Goal: Information Seeking & Learning: Check status

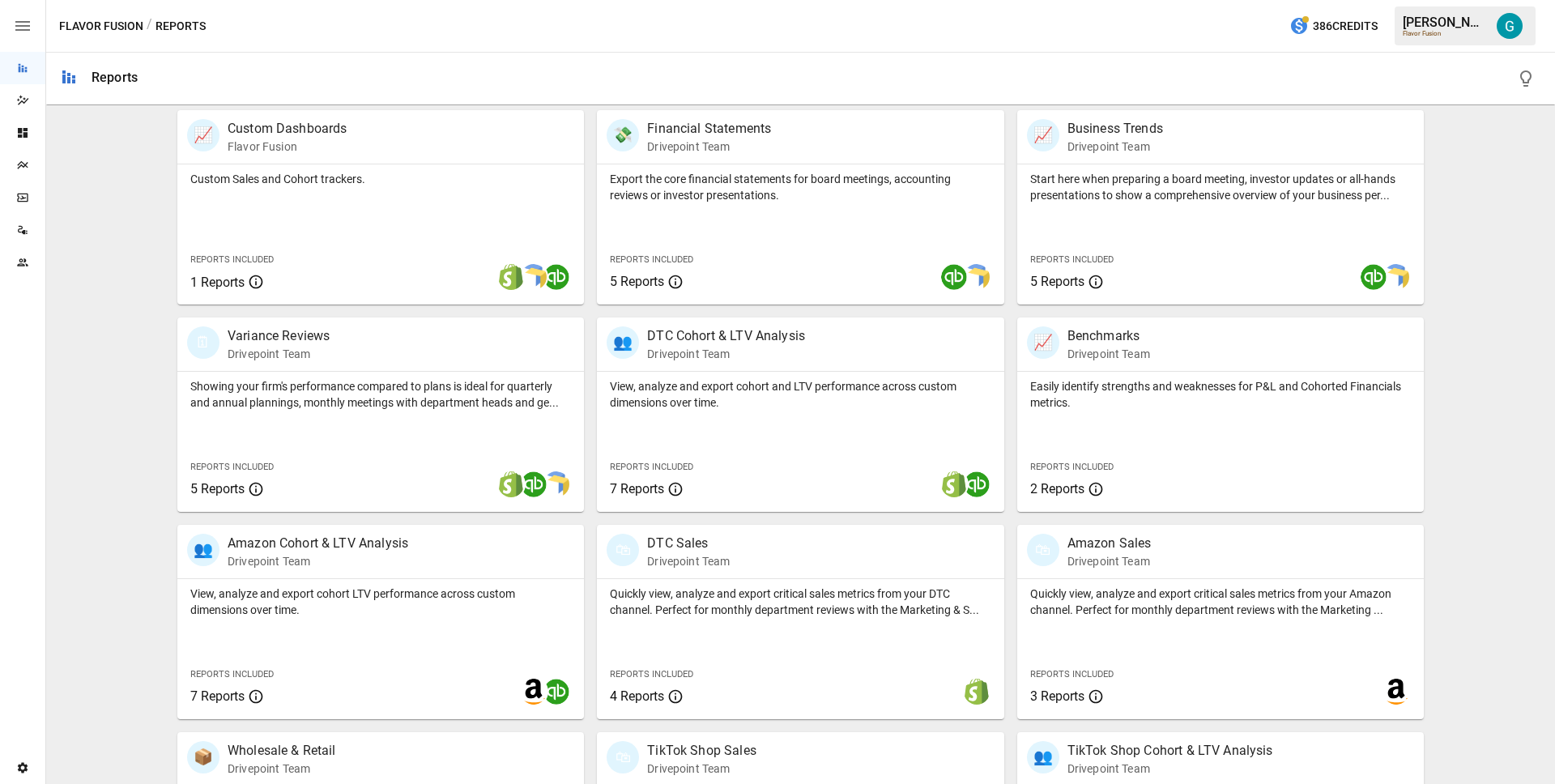
scroll to position [471, 0]
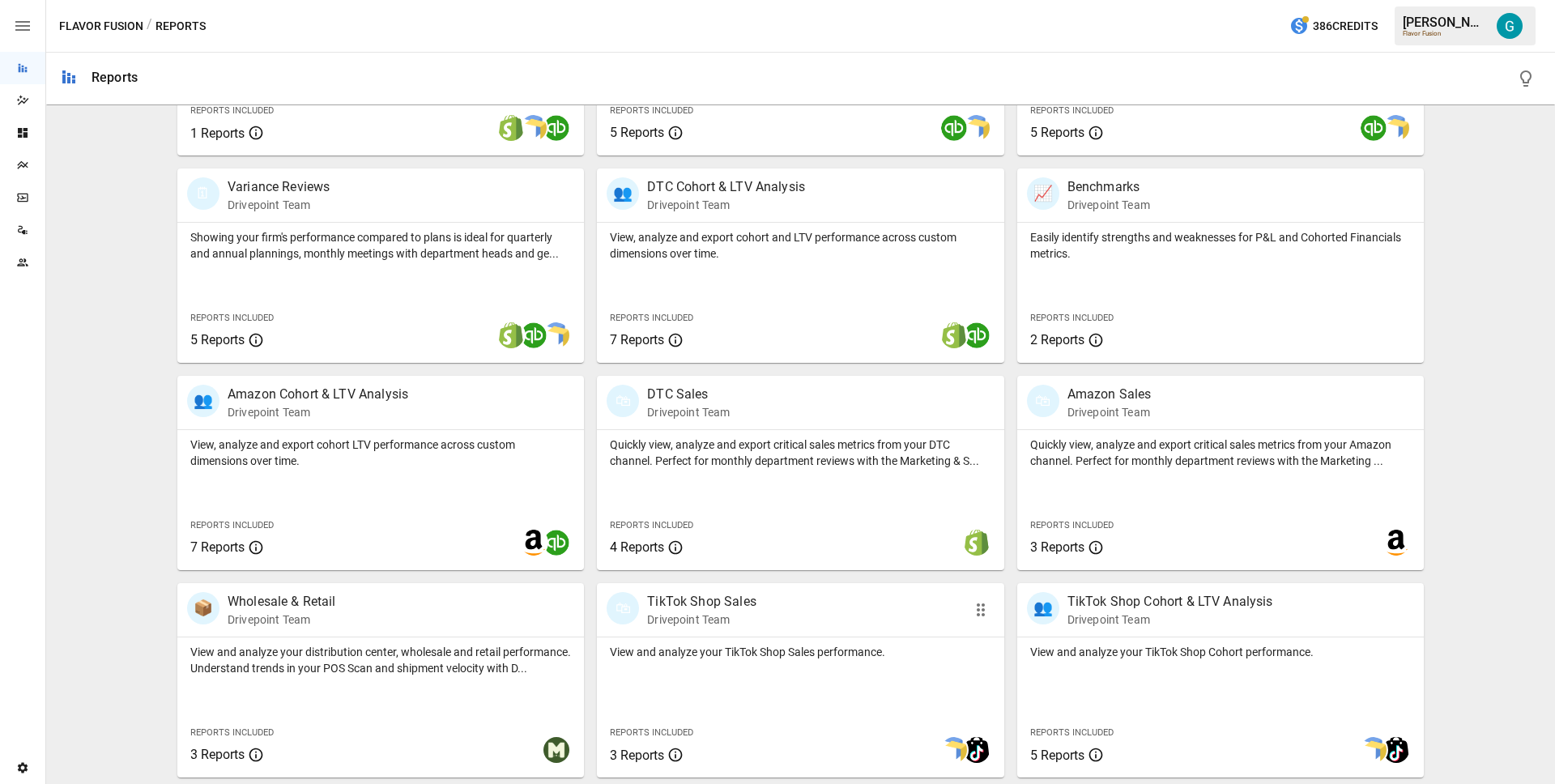
click at [786, 618] on div "🛍 TikTok Shop Sales Drivepoint Team" at bounding box center [768, 610] width 323 height 36
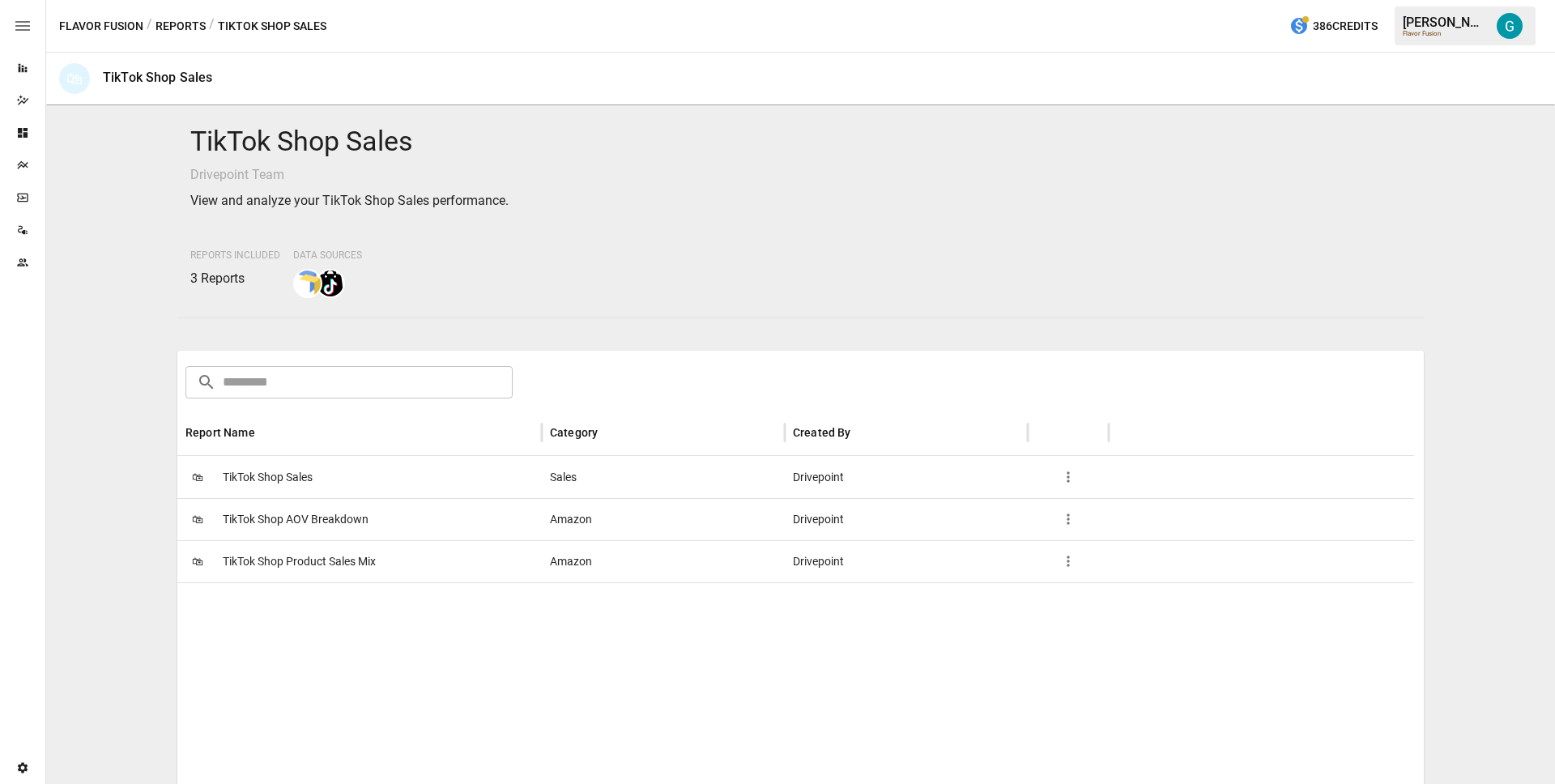
click at [390, 480] on div "🛍 TikTok Shop Sales" at bounding box center [360, 476] width 365 height 42
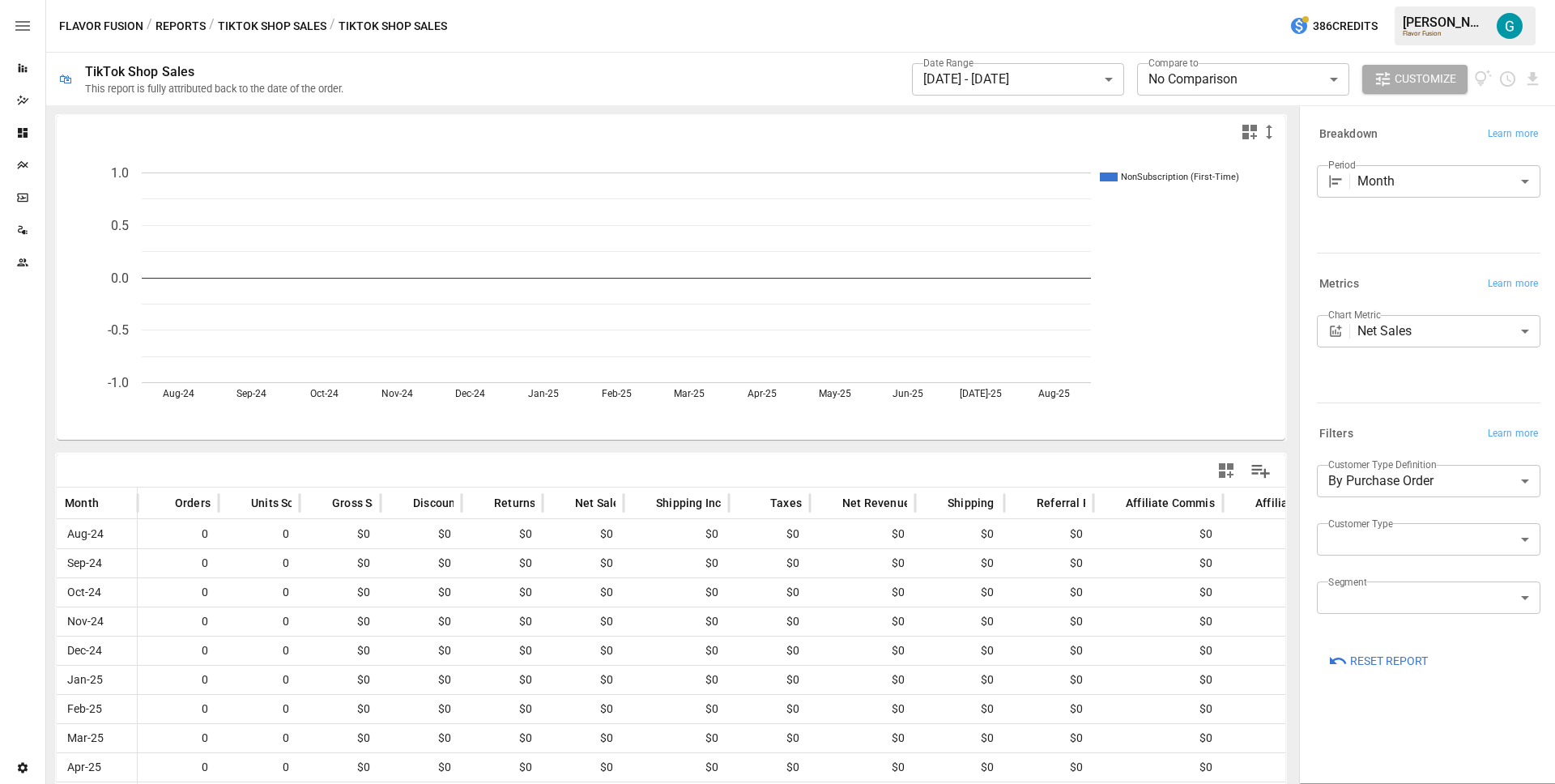
click at [1396, 672] on button "Reset Report" at bounding box center [1378, 660] width 122 height 29
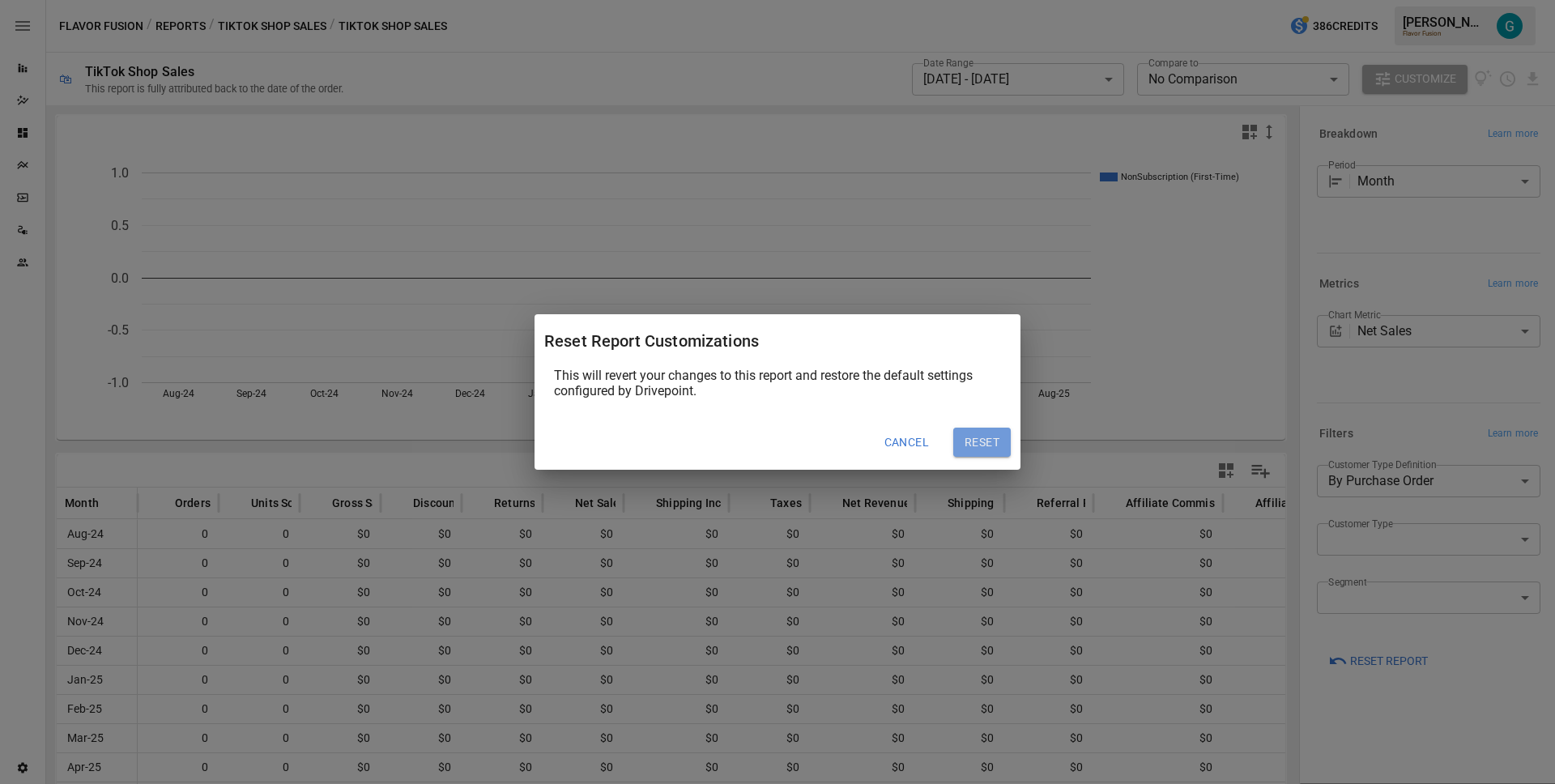
click at [1001, 441] on button "Reset" at bounding box center [981, 442] width 57 height 29
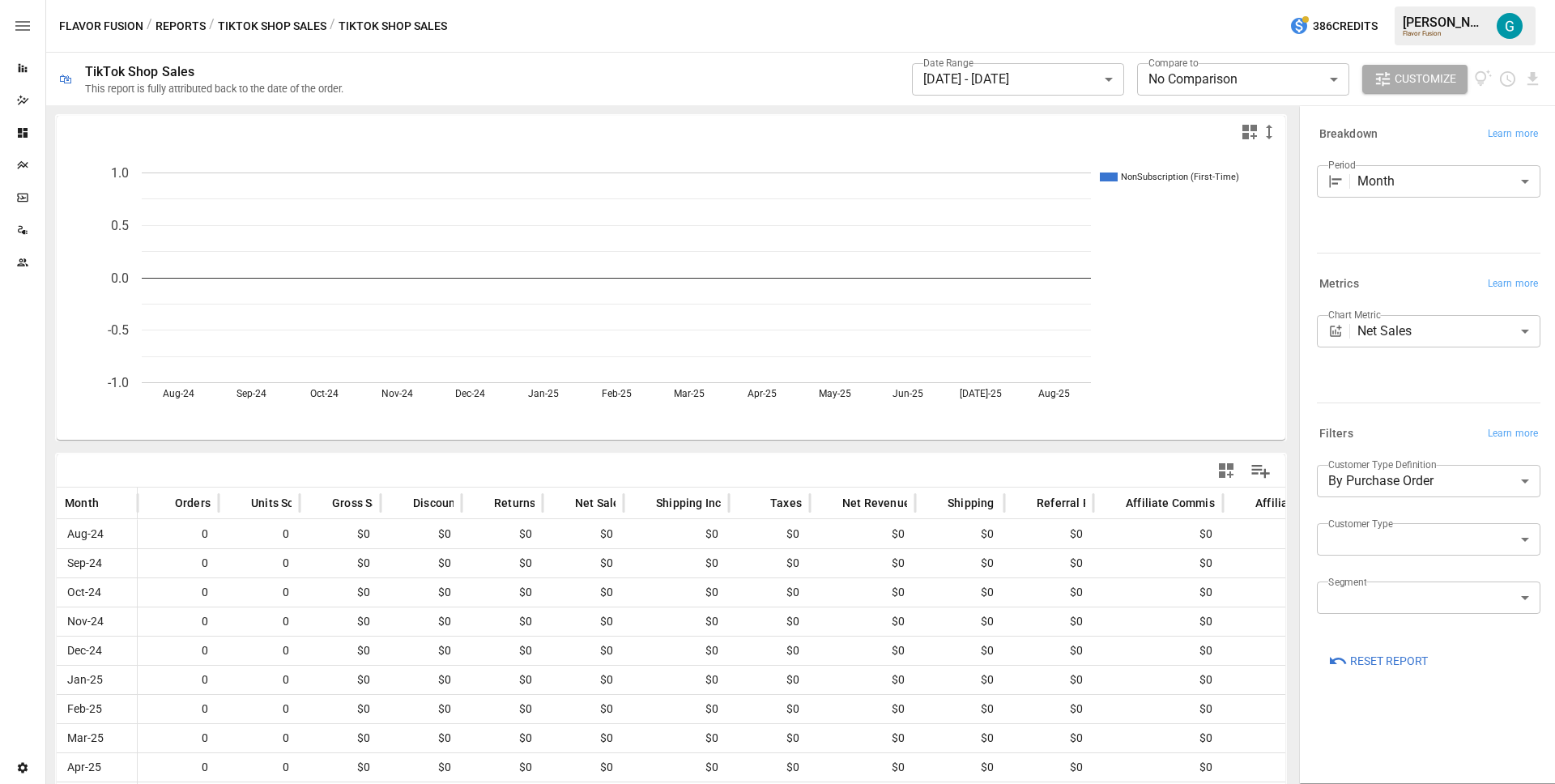
click at [245, 31] on button "TikTok Shop Sales" at bounding box center [272, 26] width 108 height 20
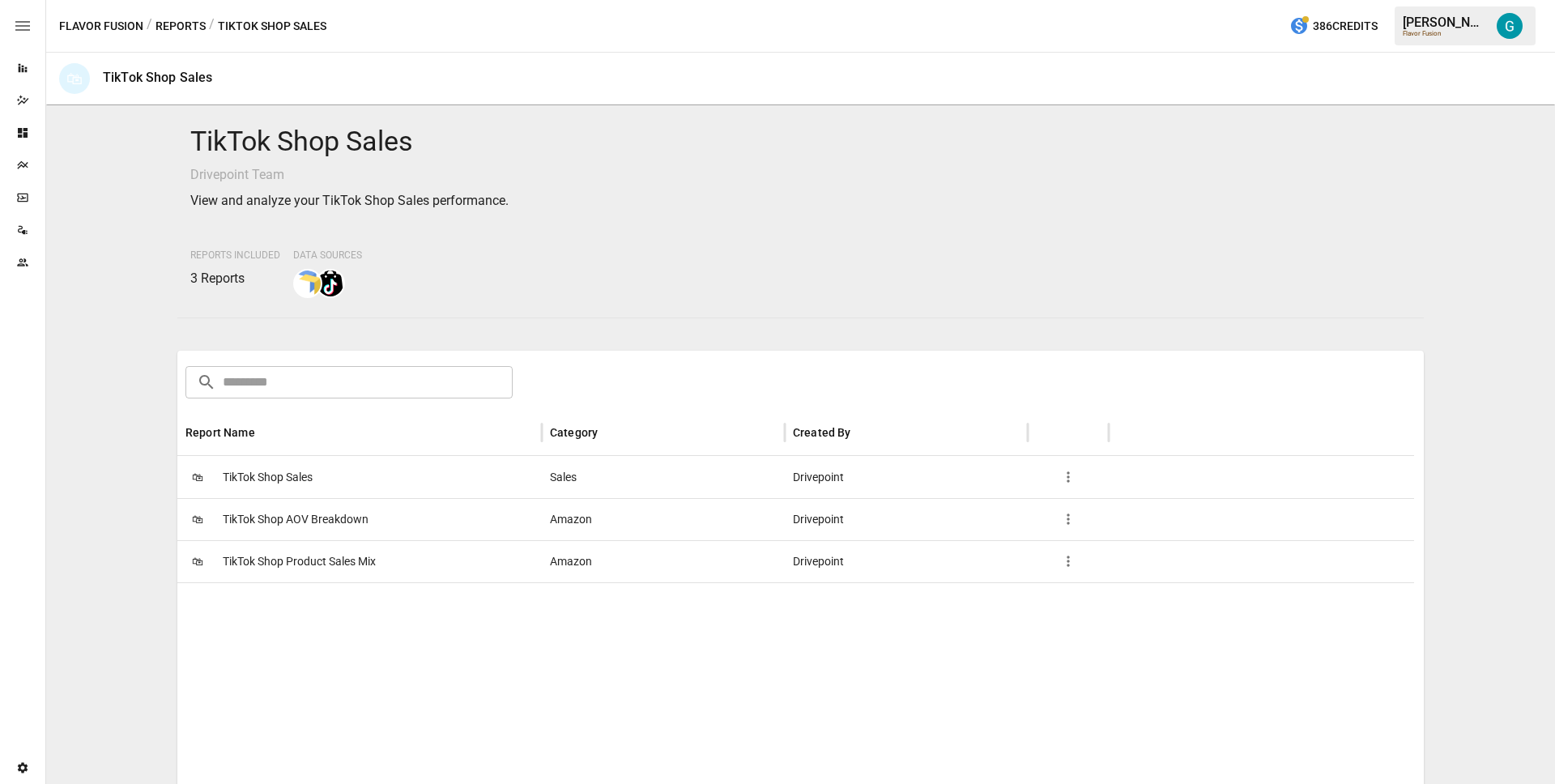
click at [260, 564] on span "TikTok Shop Product Sales Mix" at bounding box center [299, 562] width 153 height 41
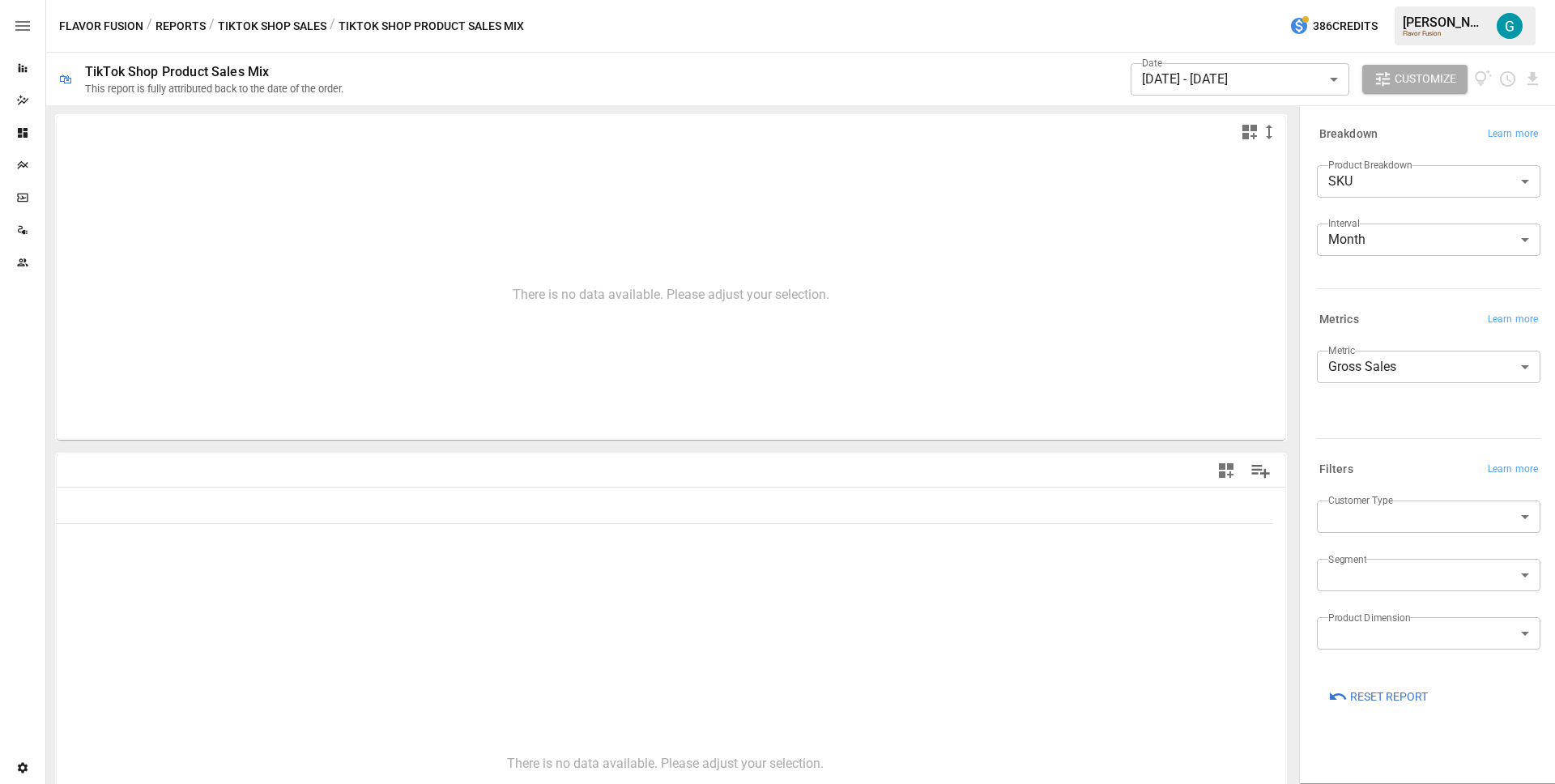
click at [1378, 694] on span "Reset Report" at bounding box center [1389, 697] width 78 height 20
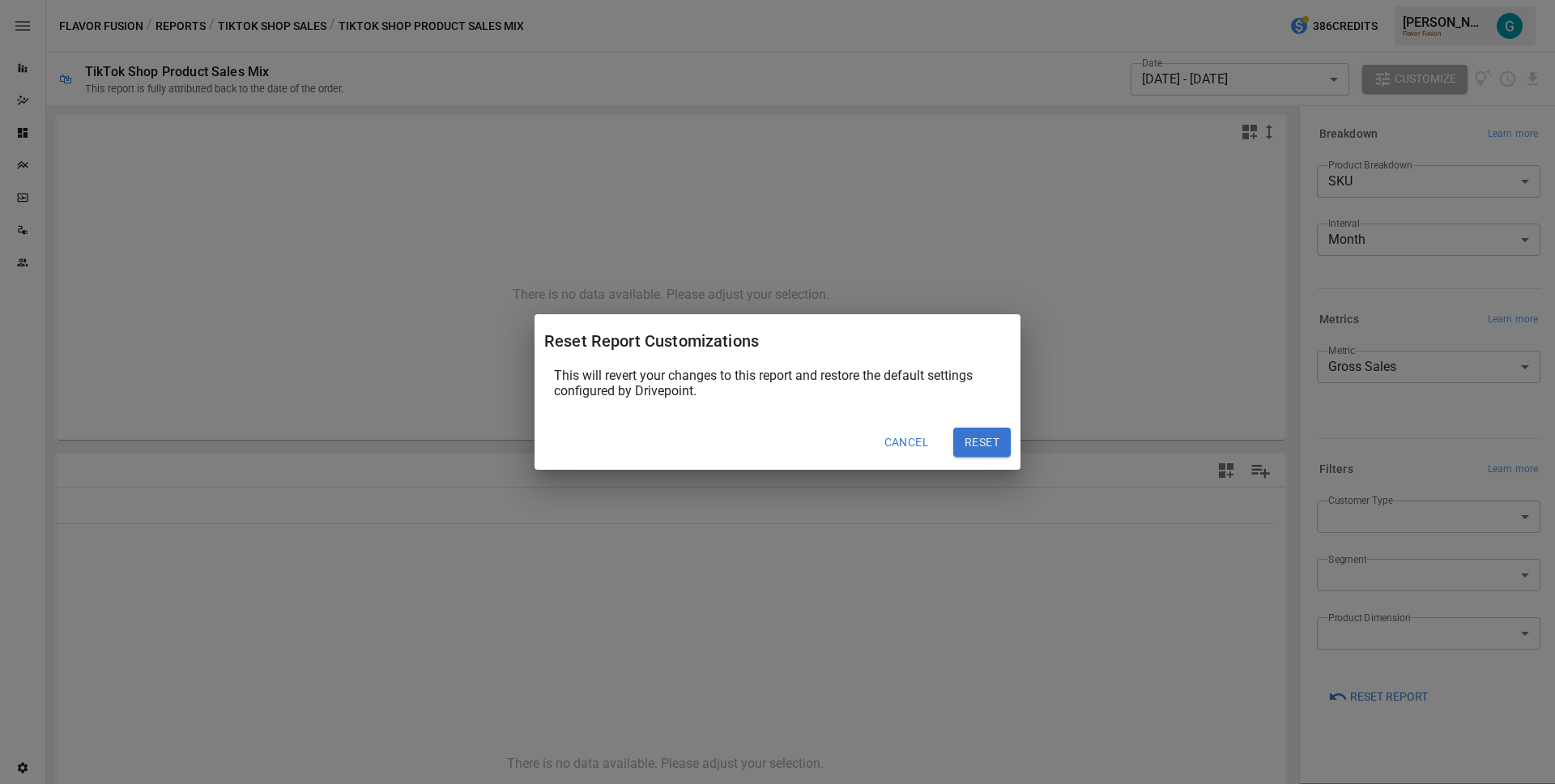
click at [986, 441] on button "Reset" at bounding box center [981, 442] width 57 height 29
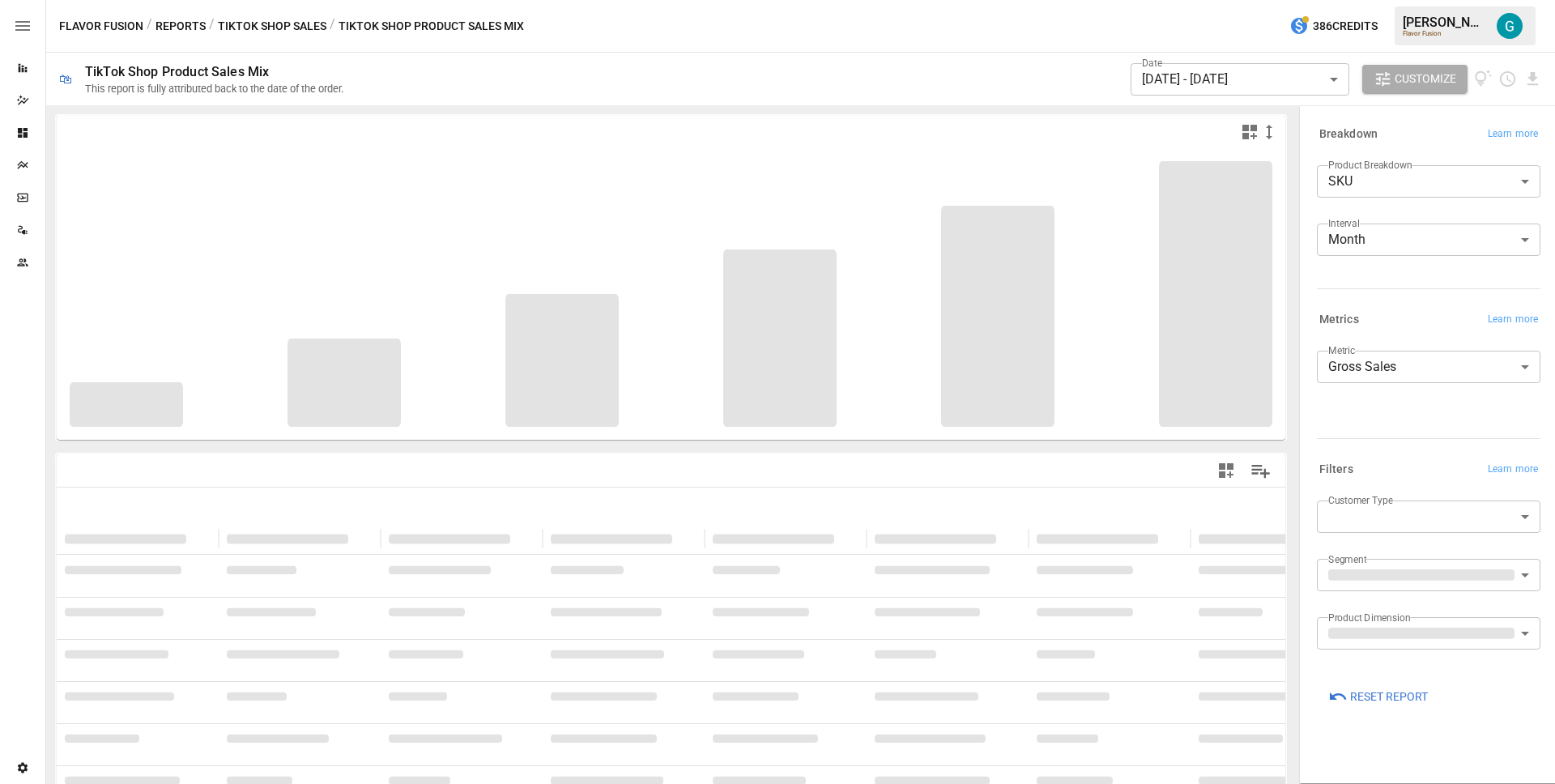
click at [931, 87] on div "Date [DATE] - [DATE] ****** ​ Customize" at bounding box center [952, 79] width 1179 height 53
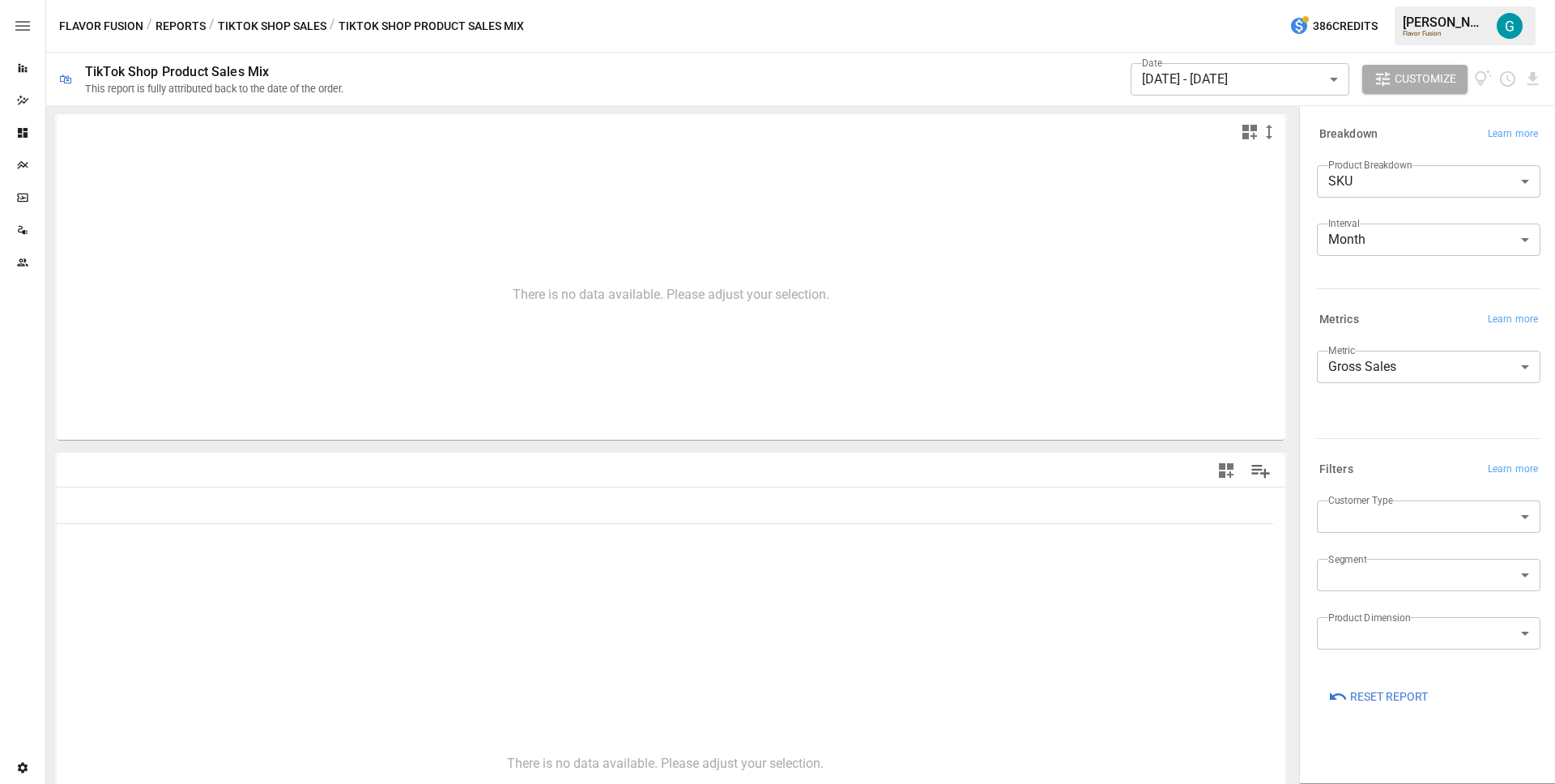
click at [294, 30] on button "TikTok Shop Sales" at bounding box center [272, 26] width 108 height 20
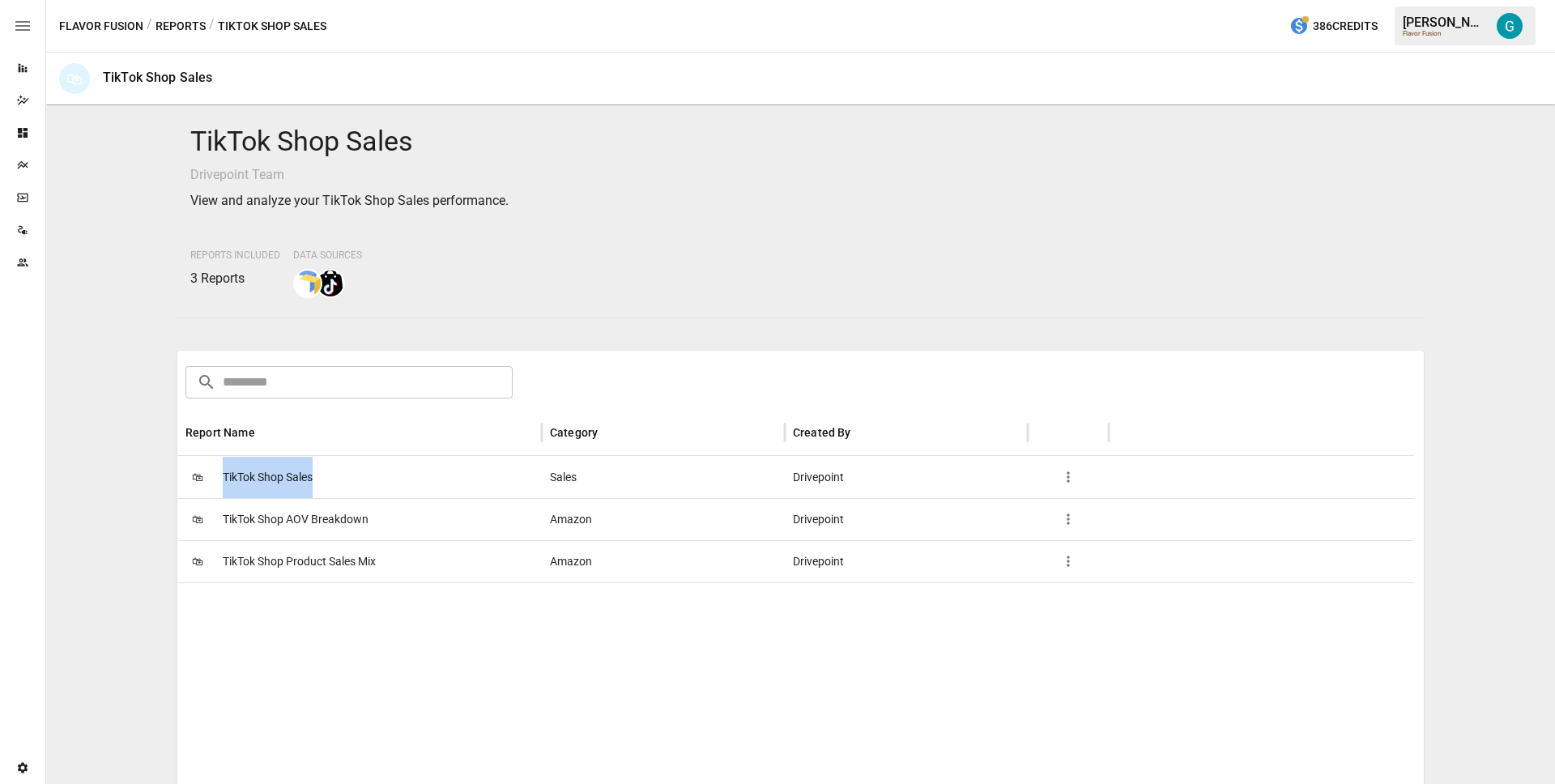
click at [318, 458] on div "🛍 TikTok Shop Sales" at bounding box center [360, 476] width 365 height 42
